Goal: Transaction & Acquisition: Obtain resource

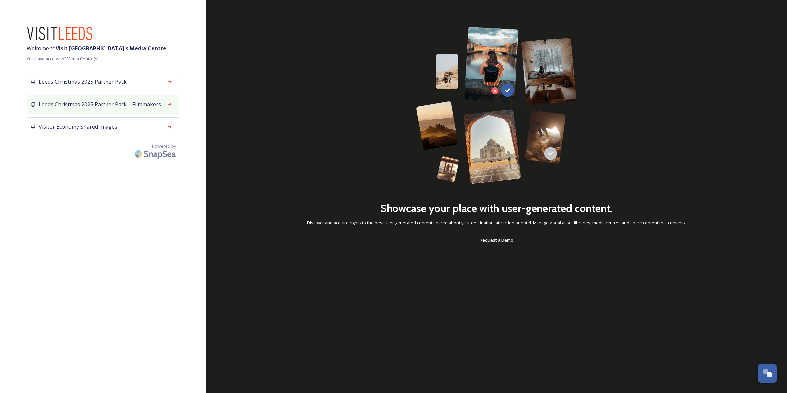
click at [116, 103] on span "Leeds Christmas 2025 Partner Pack – Filmmakers" at bounding box center [100, 104] width 122 height 8
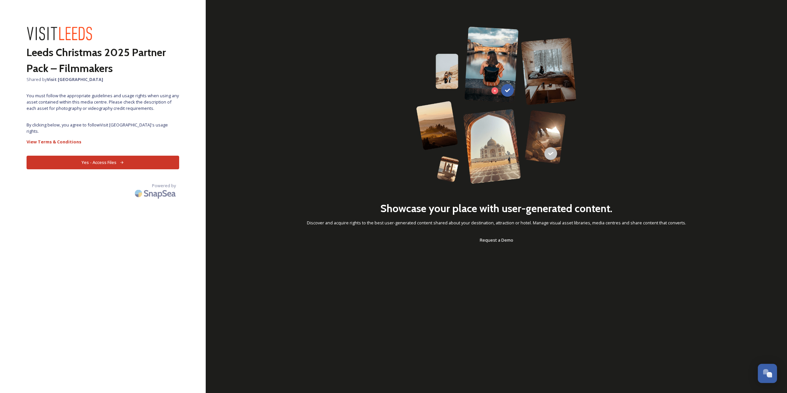
click at [120, 160] on icon at bounding box center [122, 162] width 4 height 4
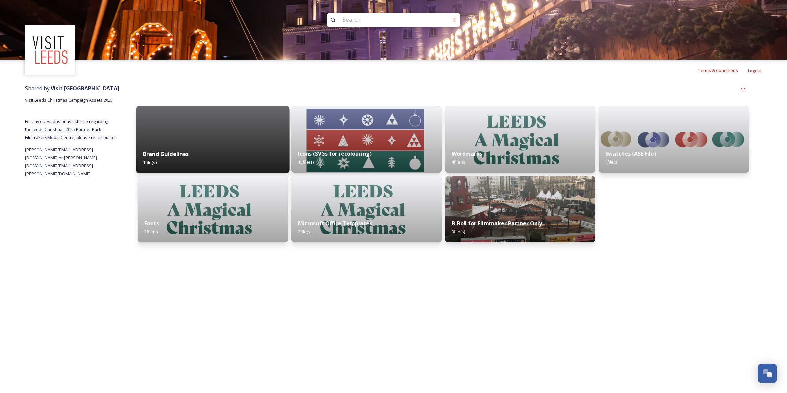
click at [241, 155] on div "Brand Guidelines 1 file(s)" at bounding box center [212, 158] width 153 height 30
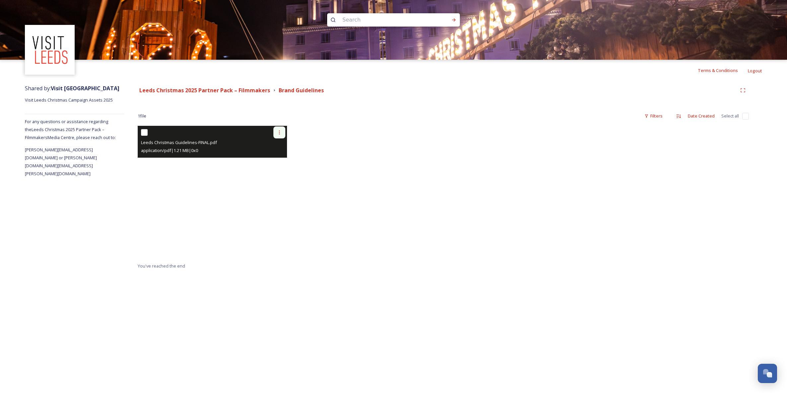
click at [279, 130] on icon at bounding box center [279, 132] width 5 height 5
click at [275, 146] on span "View File" at bounding box center [269, 147] width 17 height 6
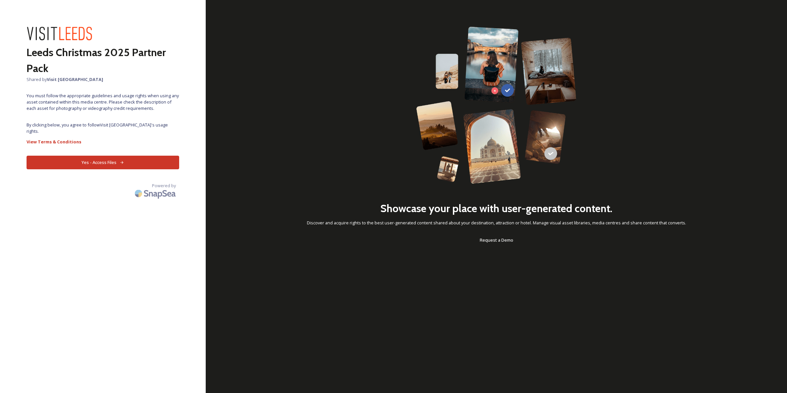
click at [75, 158] on button "Yes - Access Files" at bounding box center [103, 163] width 153 height 14
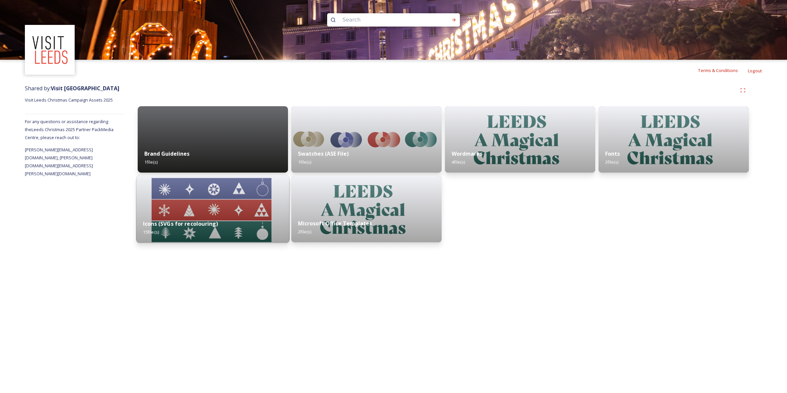
click at [231, 230] on div "Icons (SVGs for recolouring) 15 file(s)" at bounding box center [212, 228] width 153 height 30
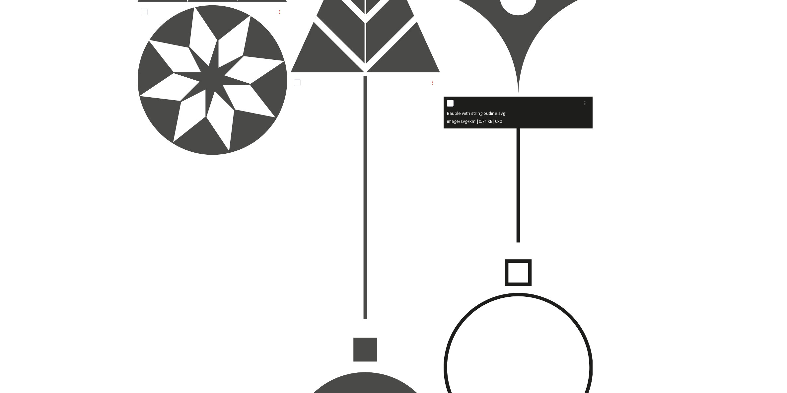
scroll to position [579, 0]
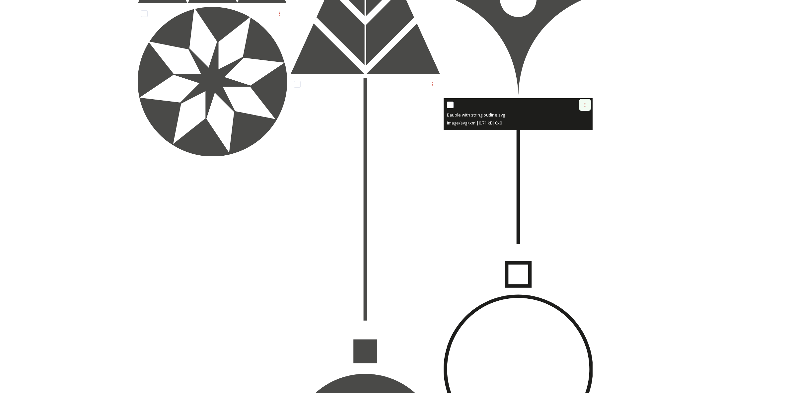
click at [581, 105] on div at bounding box center [585, 105] width 12 height 12
click at [583, 133] on span "Download" at bounding box center [577, 132] width 20 height 6
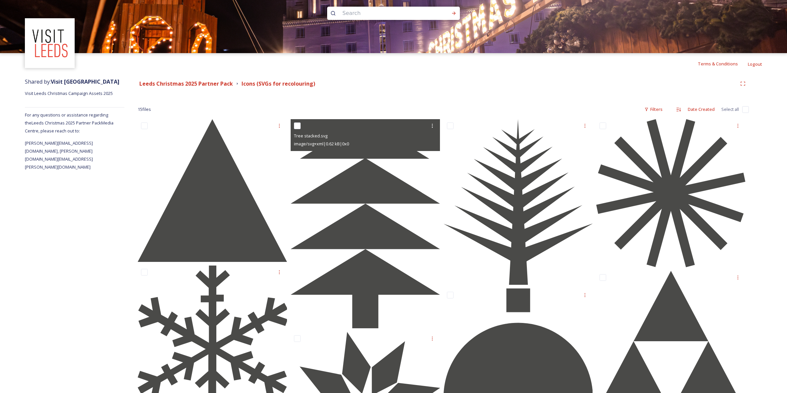
scroll to position [0, 0]
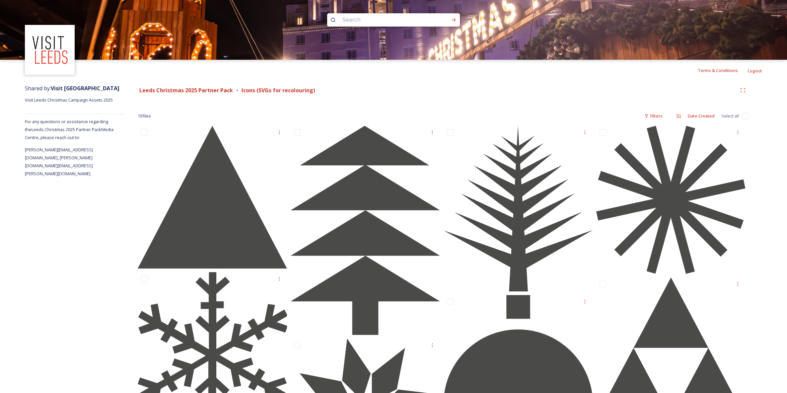
click at [744, 116] on input "checkbox" at bounding box center [745, 116] width 7 height 7
checkbox input "true"
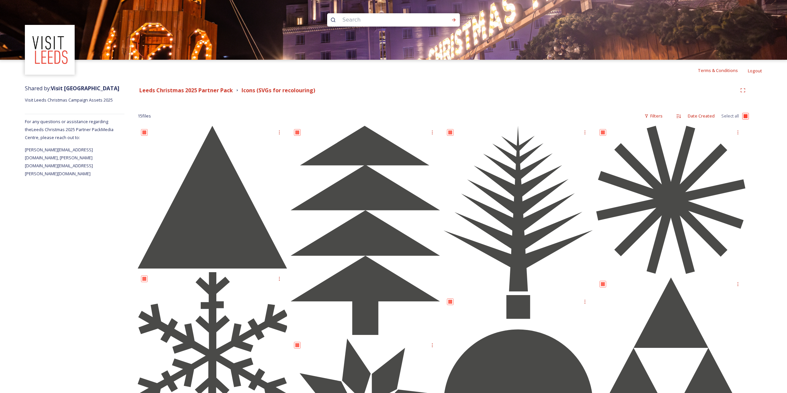
checkbox input "true"
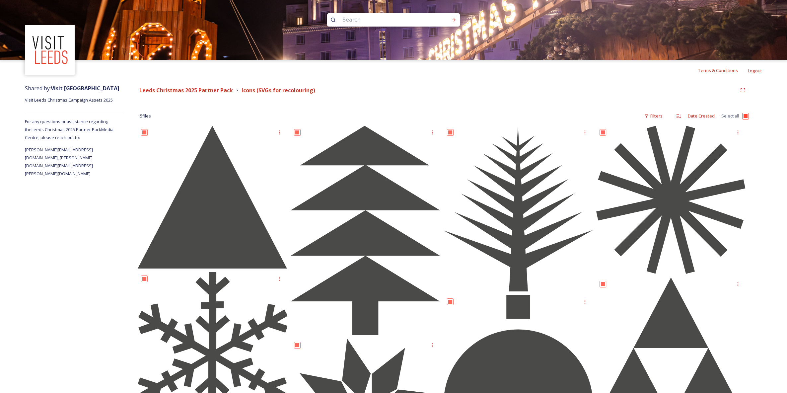
checkbox input "true"
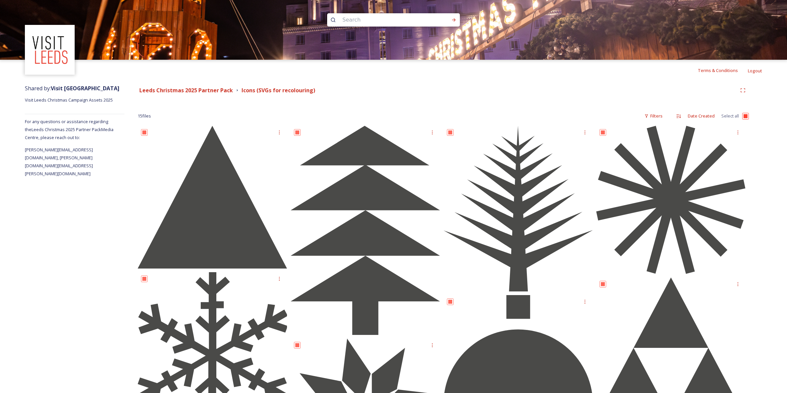
checkbox input "true"
click at [748, 116] on input "checkbox" at bounding box center [745, 116] width 7 height 7
checkbox input "false"
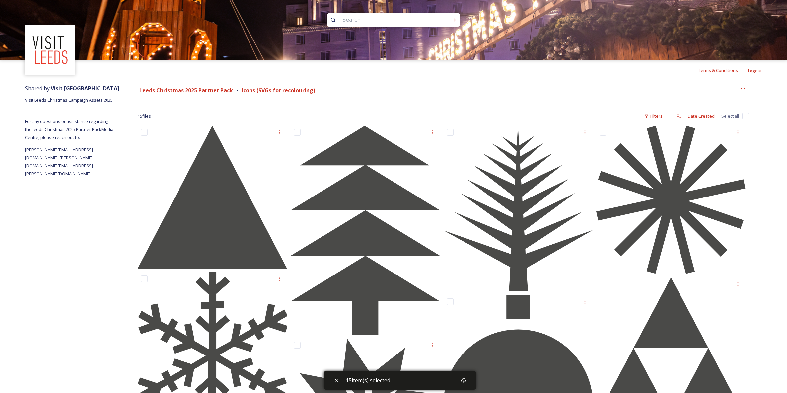
checkbox input "false"
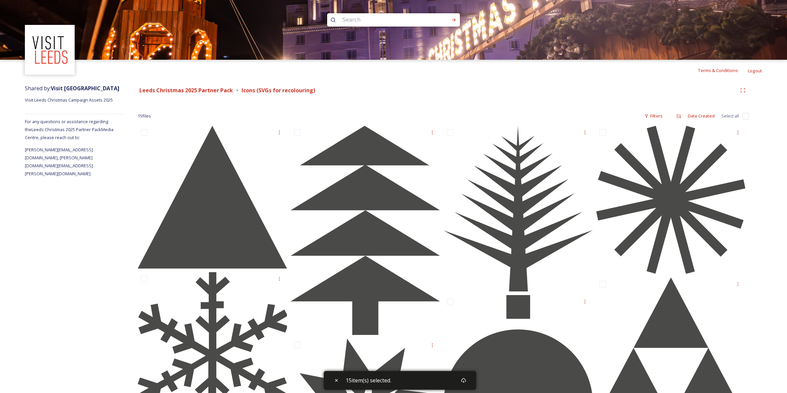
checkbox input "false"
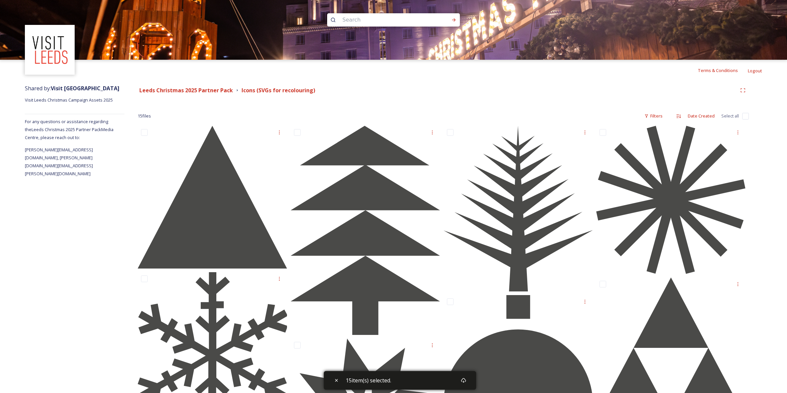
checkbox input "false"
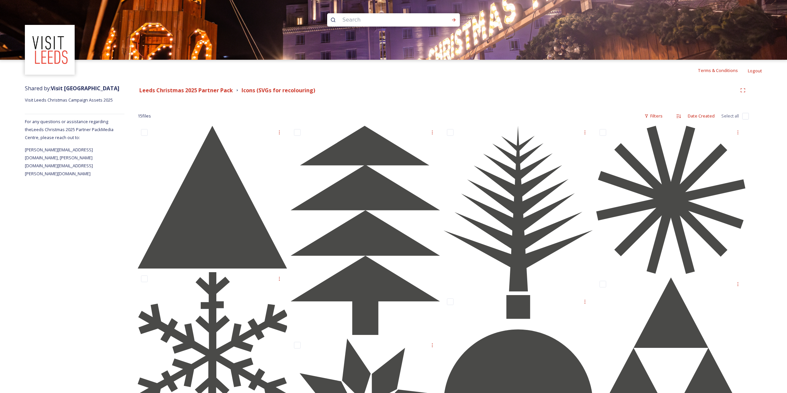
click at [748, 116] on input "checkbox" at bounding box center [745, 116] width 7 height 7
checkbox input "true"
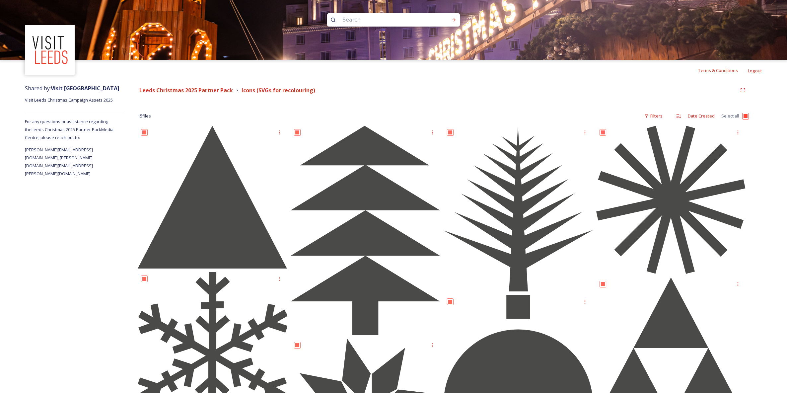
checkbox input "true"
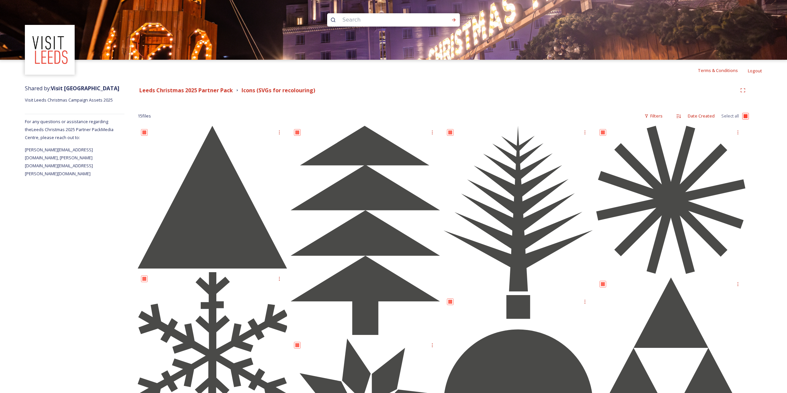
checkbox input "true"
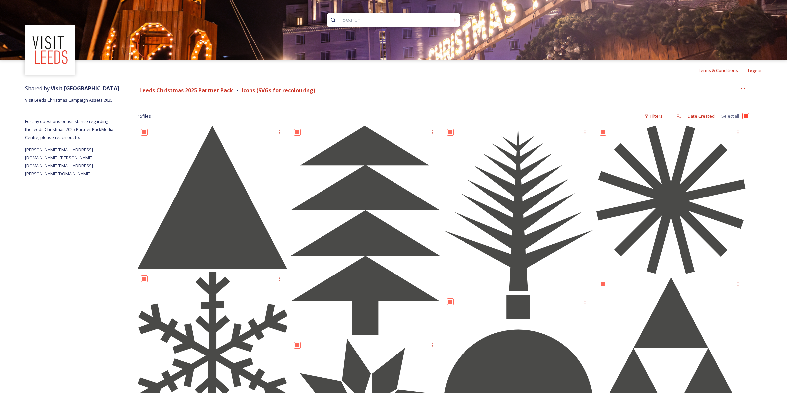
checkbox input "true"
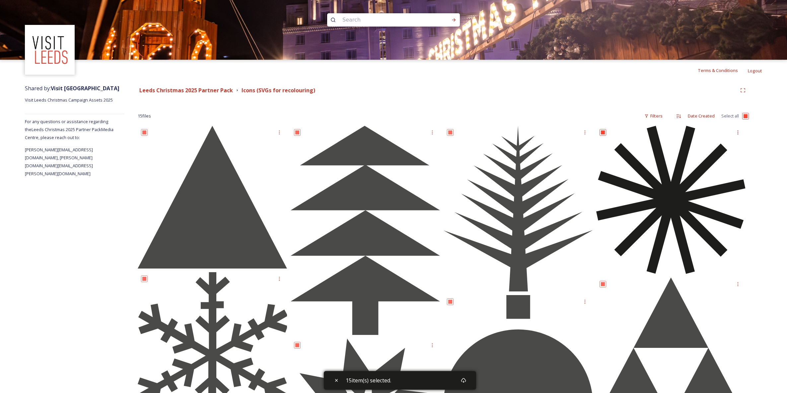
drag, startPoint x: 747, startPoint y: 117, endPoint x: 676, endPoint y: 129, distance: 72.3
click at [747, 117] on input "checkbox" at bounding box center [745, 116] width 7 height 7
checkbox input "false"
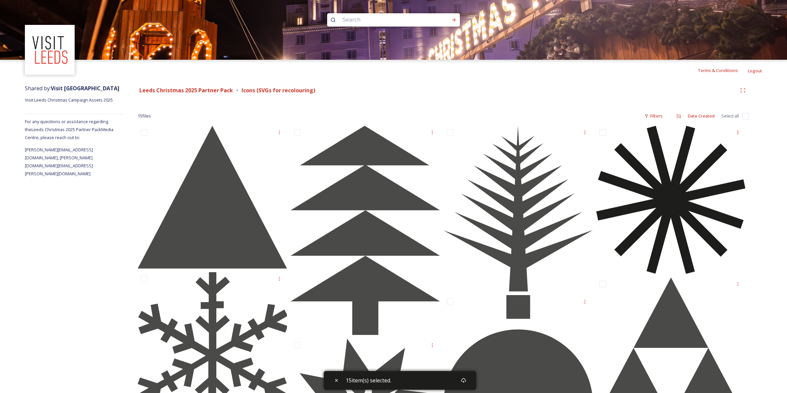
checkbox input "false"
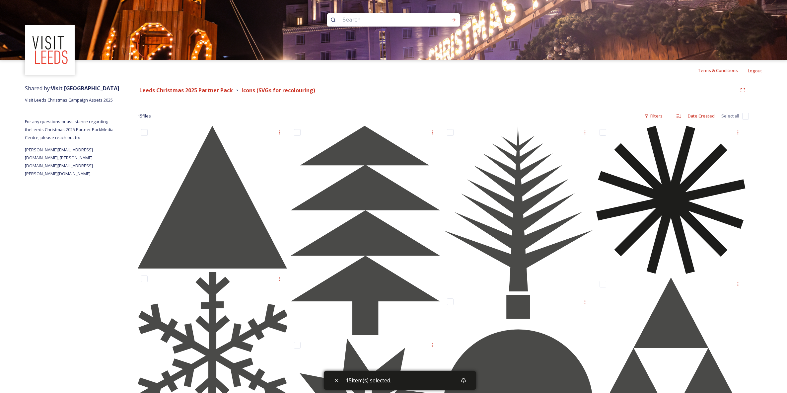
checkbox input "false"
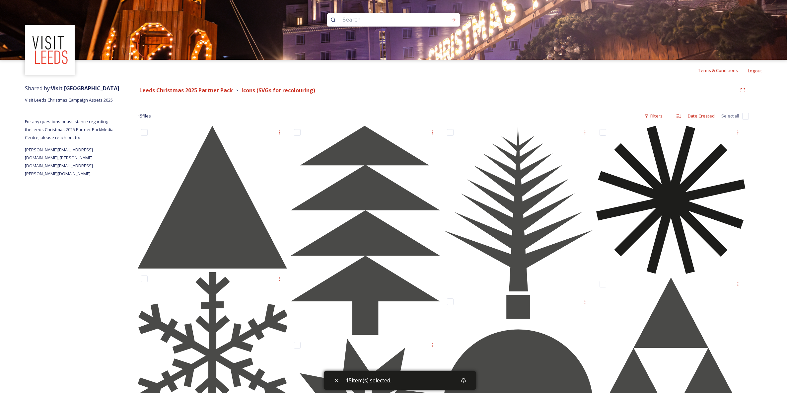
checkbox input "false"
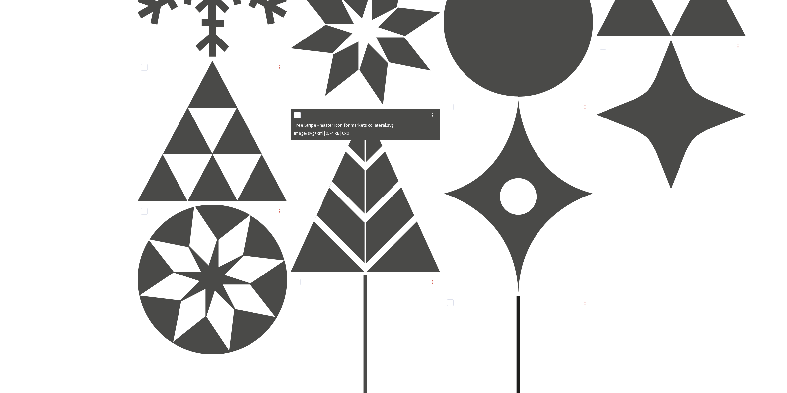
scroll to position [376, 0]
